Goal: Task Accomplishment & Management: Complete application form

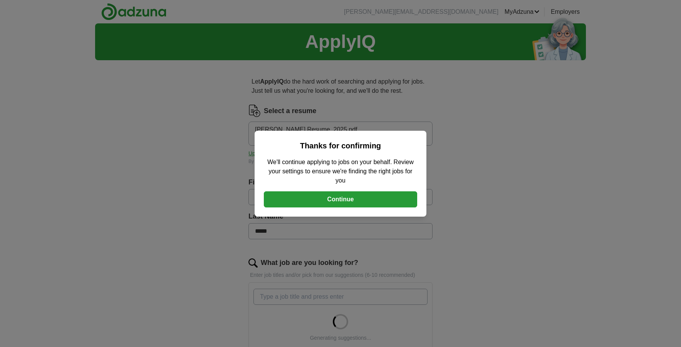
click at [393, 204] on button "Continue" at bounding box center [340, 199] width 153 height 16
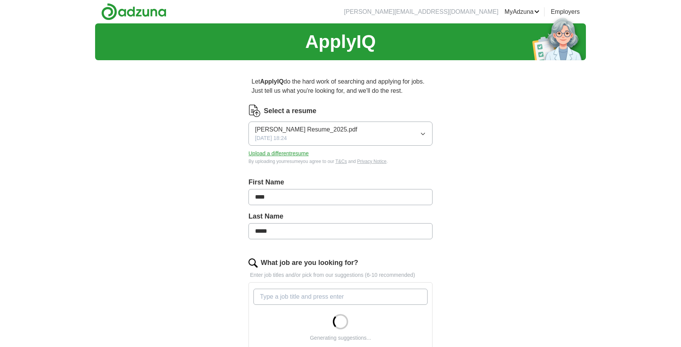
click at [305, 153] on button "Upload a different resume" at bounding box center [279, 154] width 60 height 8
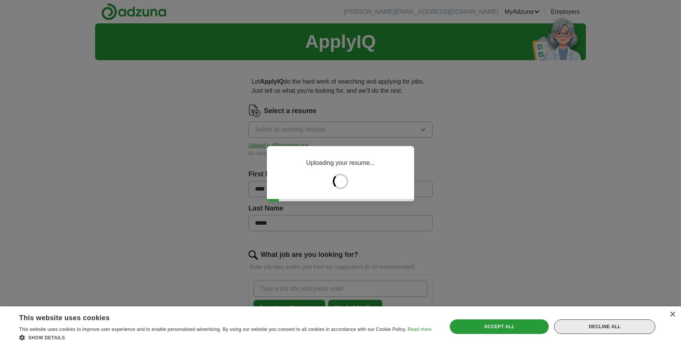
click at [610, 334] on div "Decline all" at bounding box center [604, 327] width 101 height 15
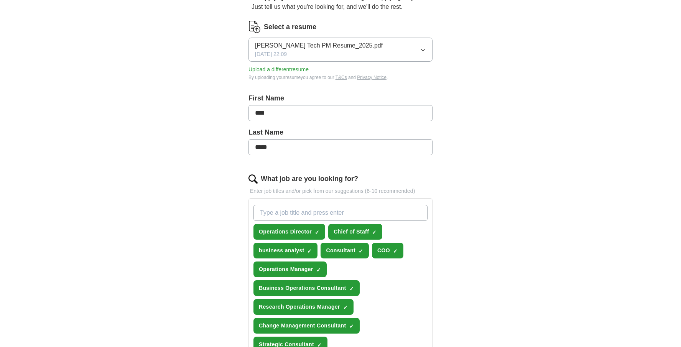
scroll to position [94, 0]
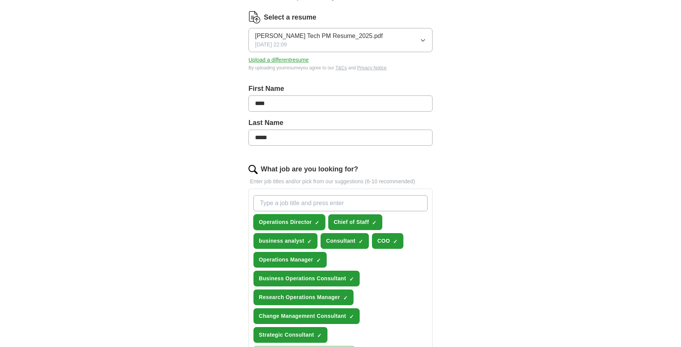
click at [0, 0] on span "×" at bounding box center [0, 0] width 0 height 0
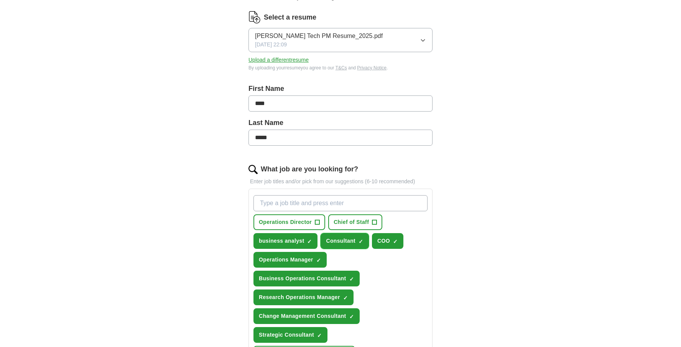
click at [0, 0] on span "×" at bounding box center [0, 0] width 0 height 0
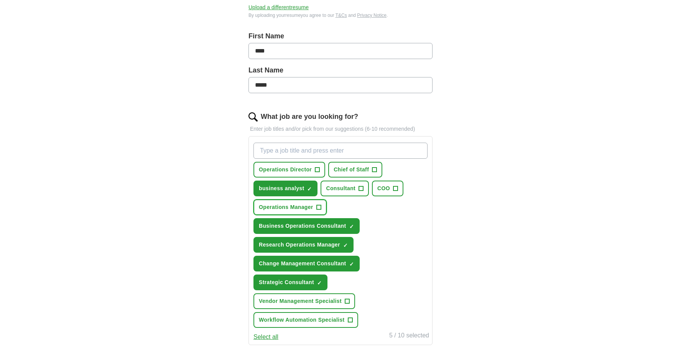
scroll to position [147, 0]
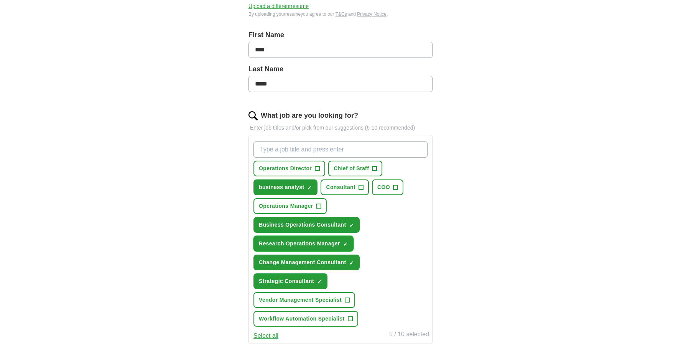
click at [0, 0] on span "×" at bounding box center [0, 0] width 0 height 0
click at [345, 244] on span "+" at bounding box center [345, 244] width 5 height 6
click at [0, 0] on span "×" at bounding box center [0, 0] width 0 height 0
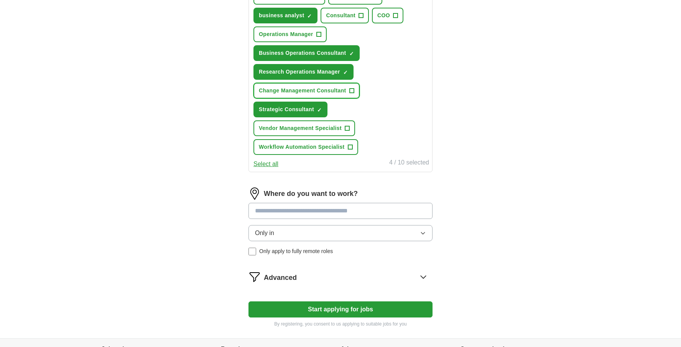
scroll to position [339, 0]
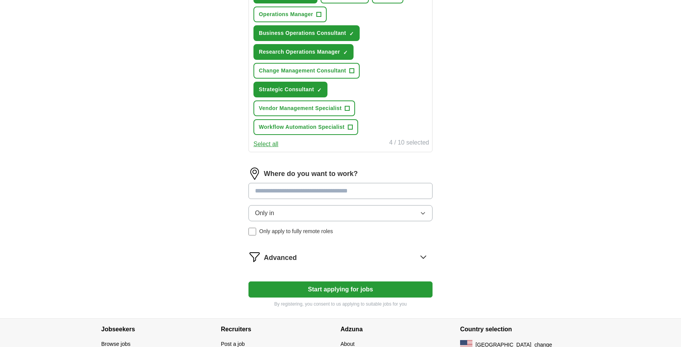
click at [318, 231] on span "Only apply to fully remote roles" at bounding box center [296, 231] width 74 height 8
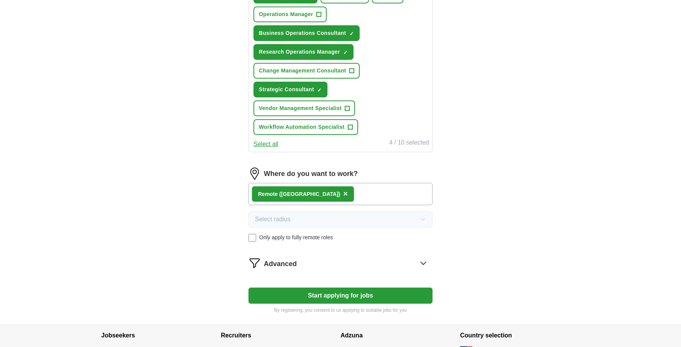
click at [319, 267] on div "Advanced" at bounding box center [348, 263] width 169 height 12
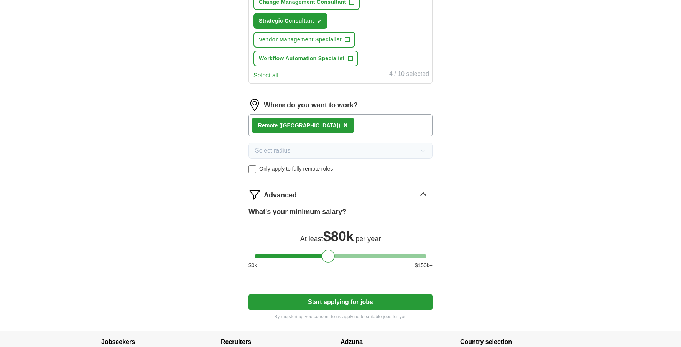
scroll to position [433, 0]
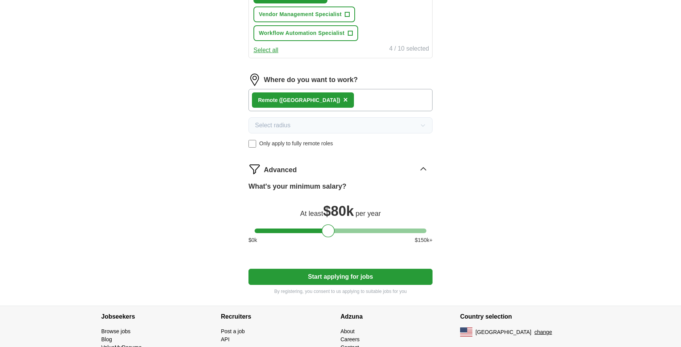
click at [321, 276] on button "Start applying for jobs" at bounding box center [341, 277] width 184 height 16
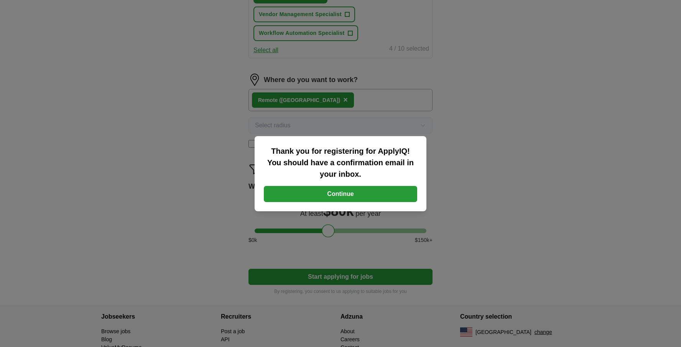
click at [350, 193] on button "Continue" at bounding box center [340, 194] width 153 height 16
